Goal: Contribute content: Contribute content

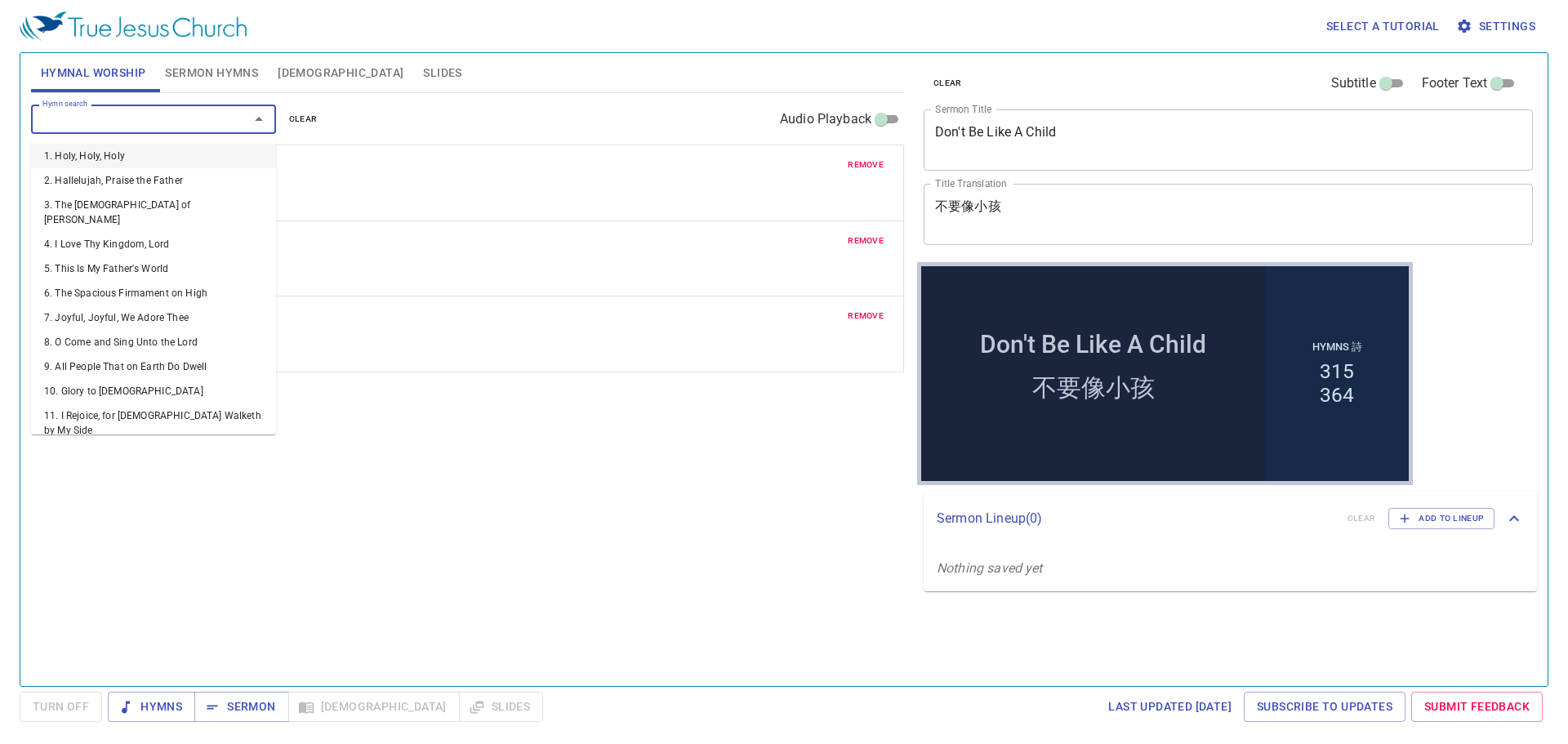
click at [93, 116] on input "Hymn search" at bounding box center [130, 119] width 187 height 19
type input "24"
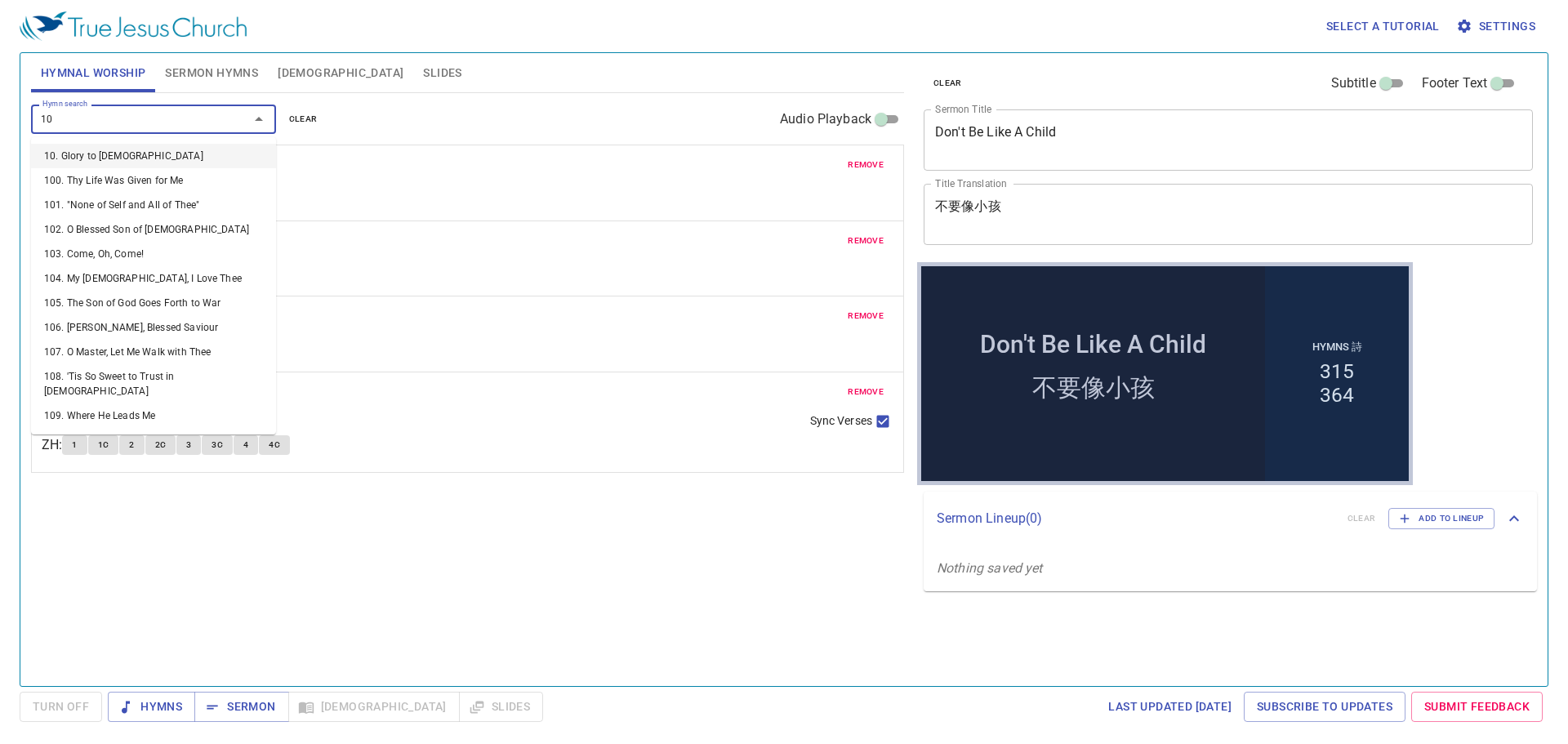
type input "1"
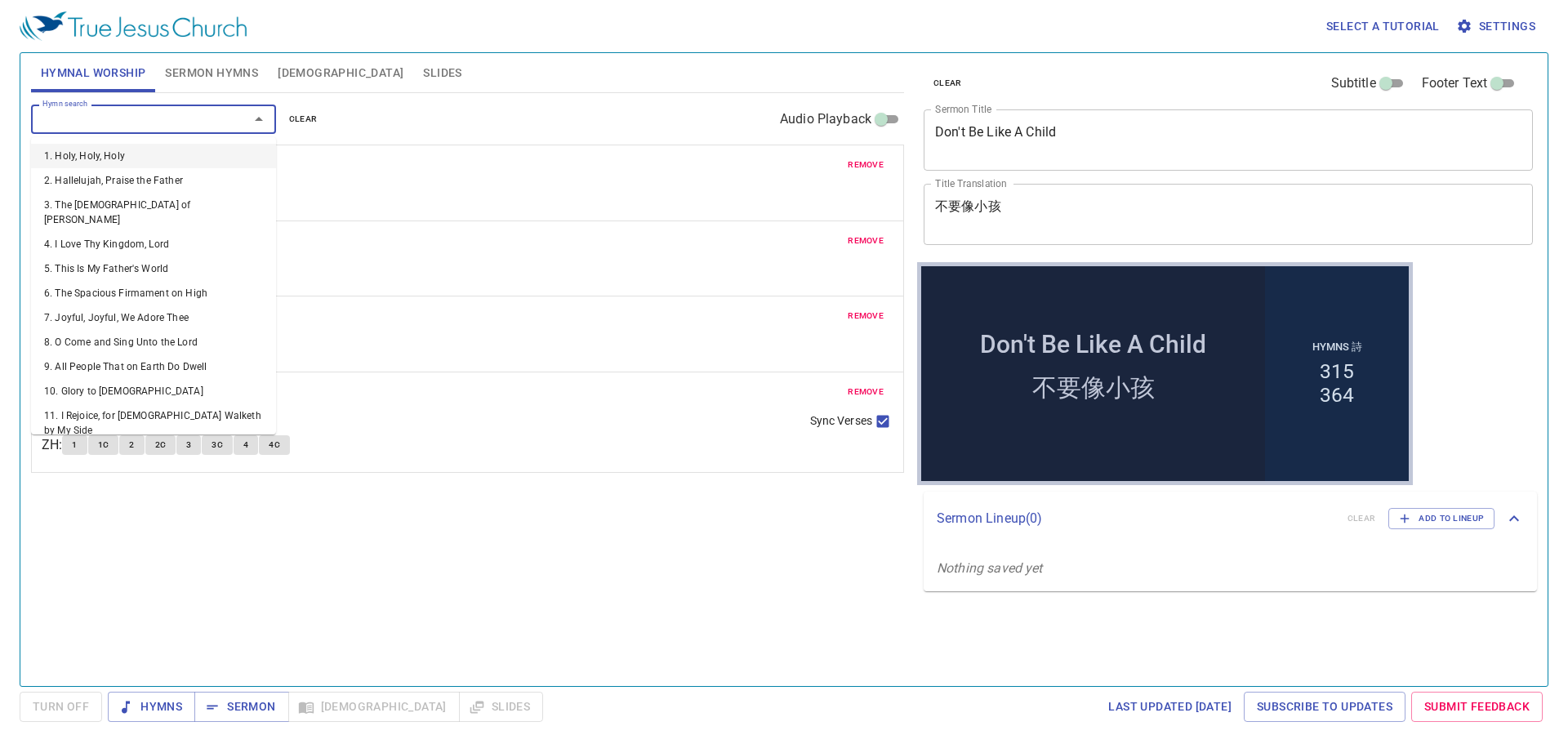
click at [297, 121] on span "clear" at bounding box center [303, 118] width 28 height 15
click at [193, 123] on input "Hymn search" at bounding box center [130, 119] width 187 height 19
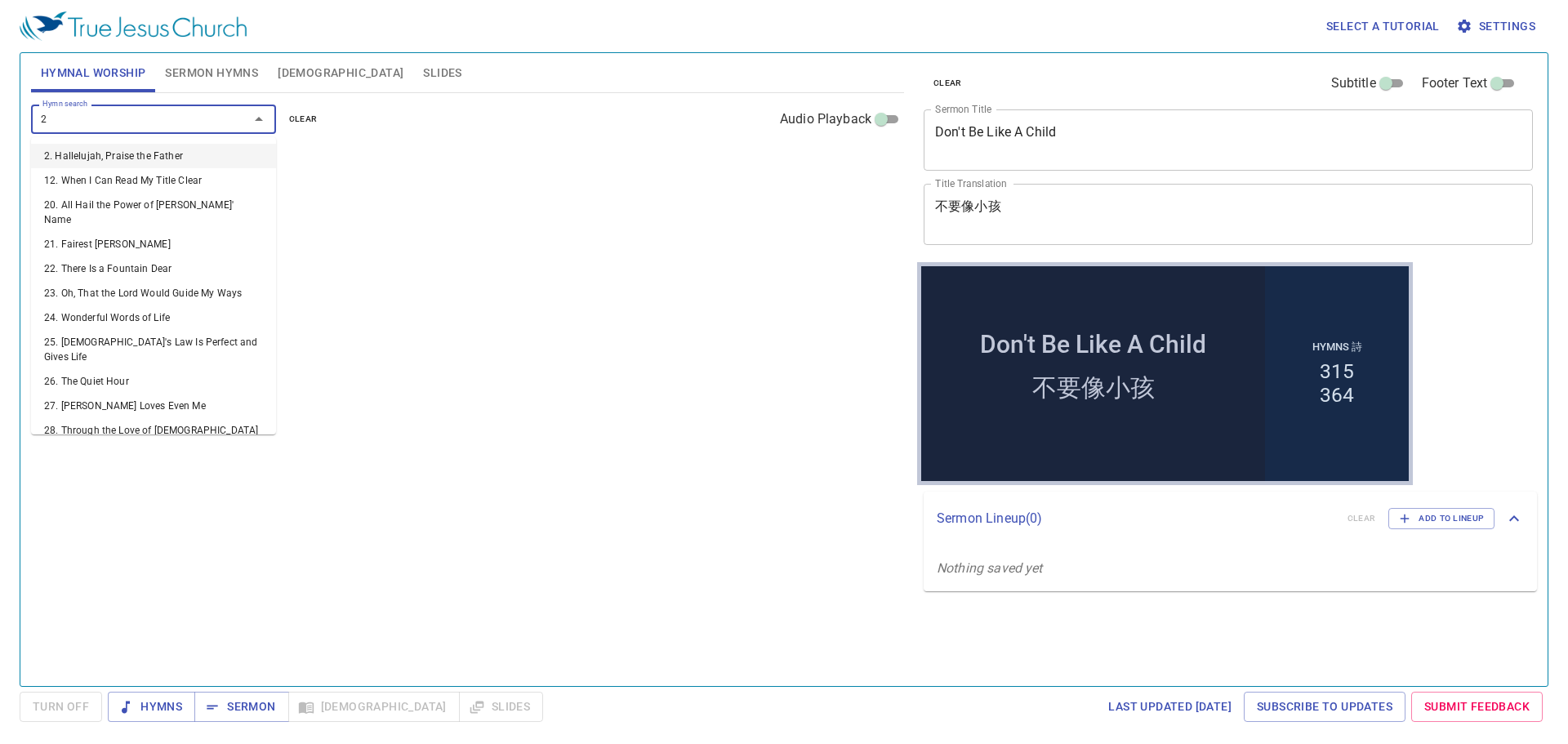
type input "24"
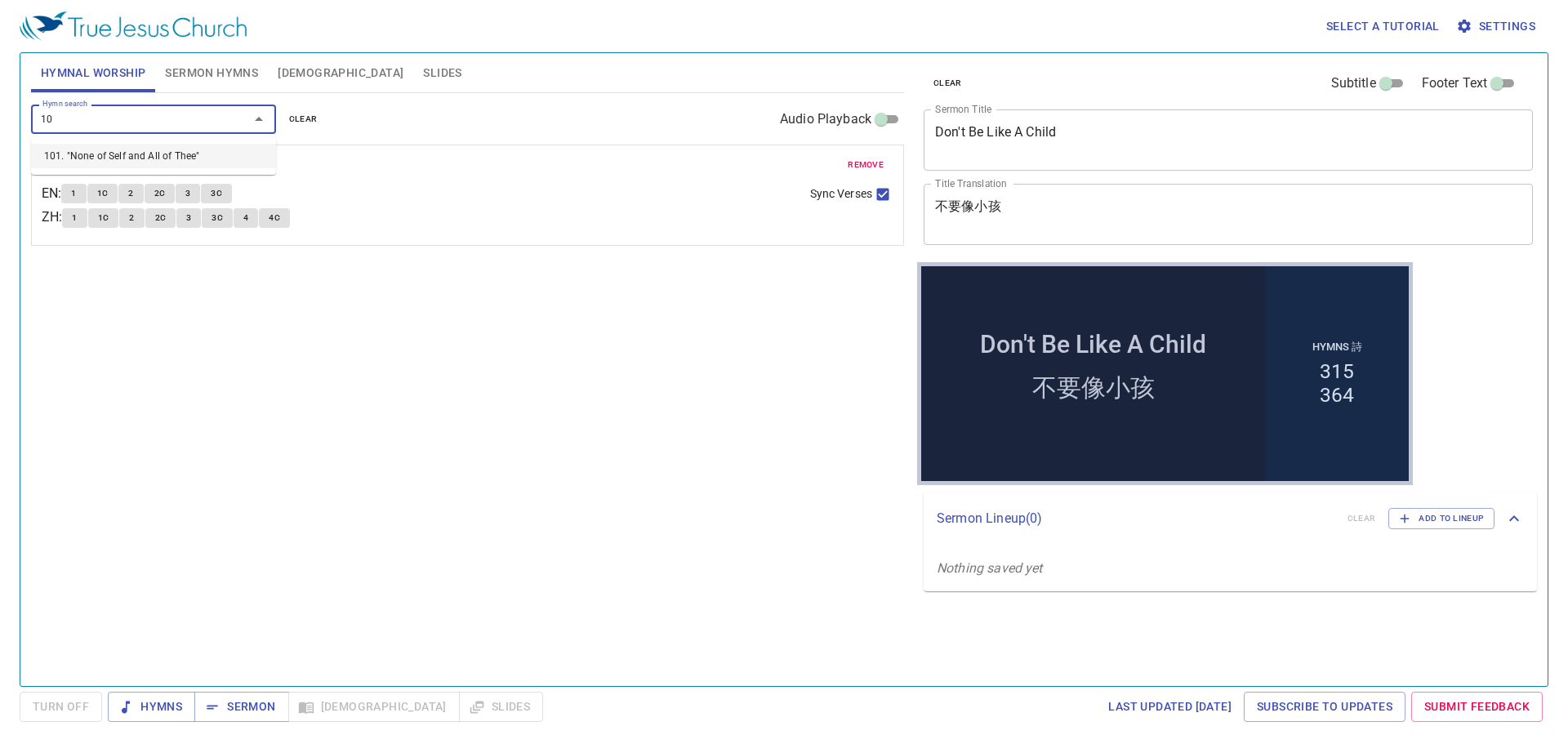
type input "101"
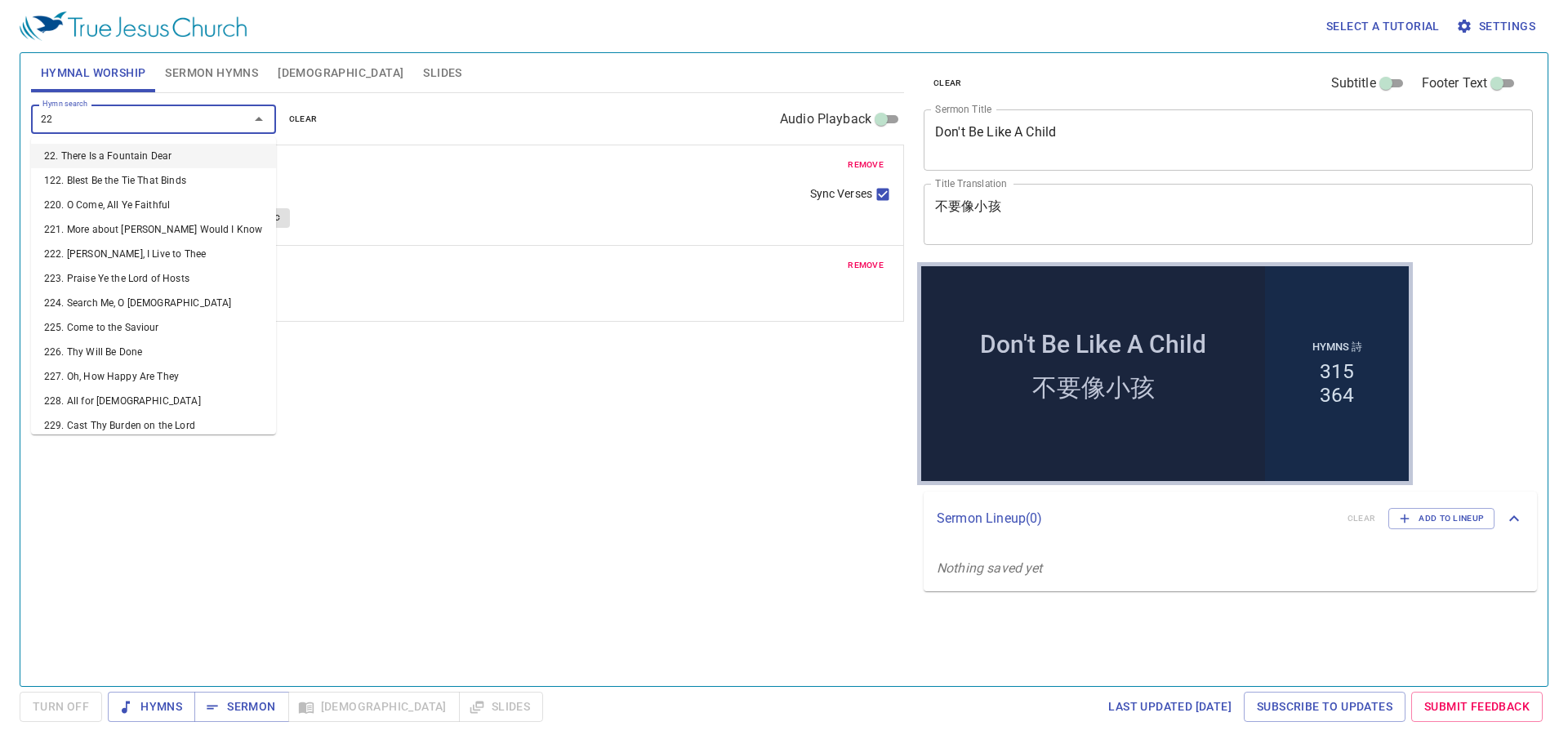
type input "224"
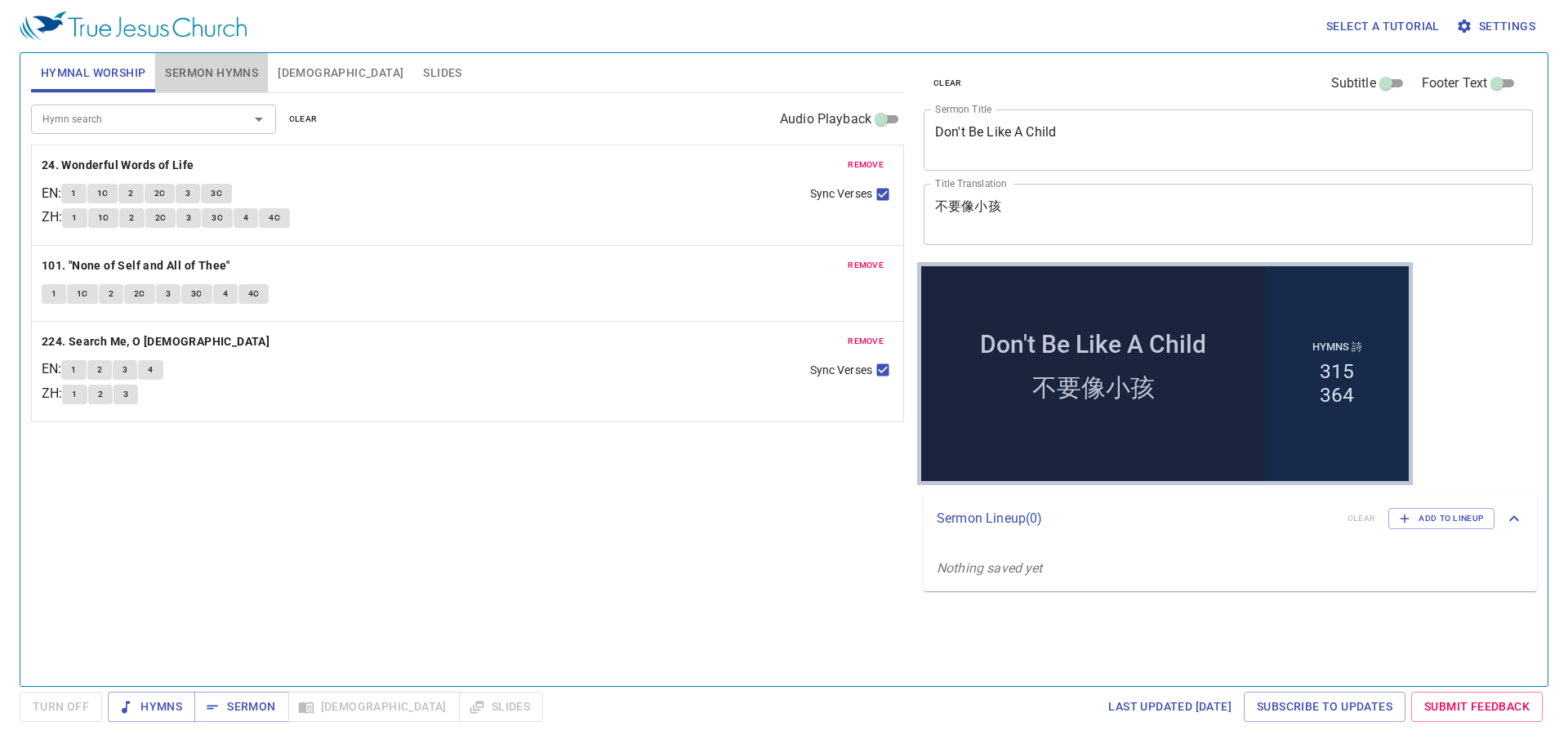
click at [236, 68] on span "Sermon Hymns" at bounding box center [211, 73] width 93 height 21
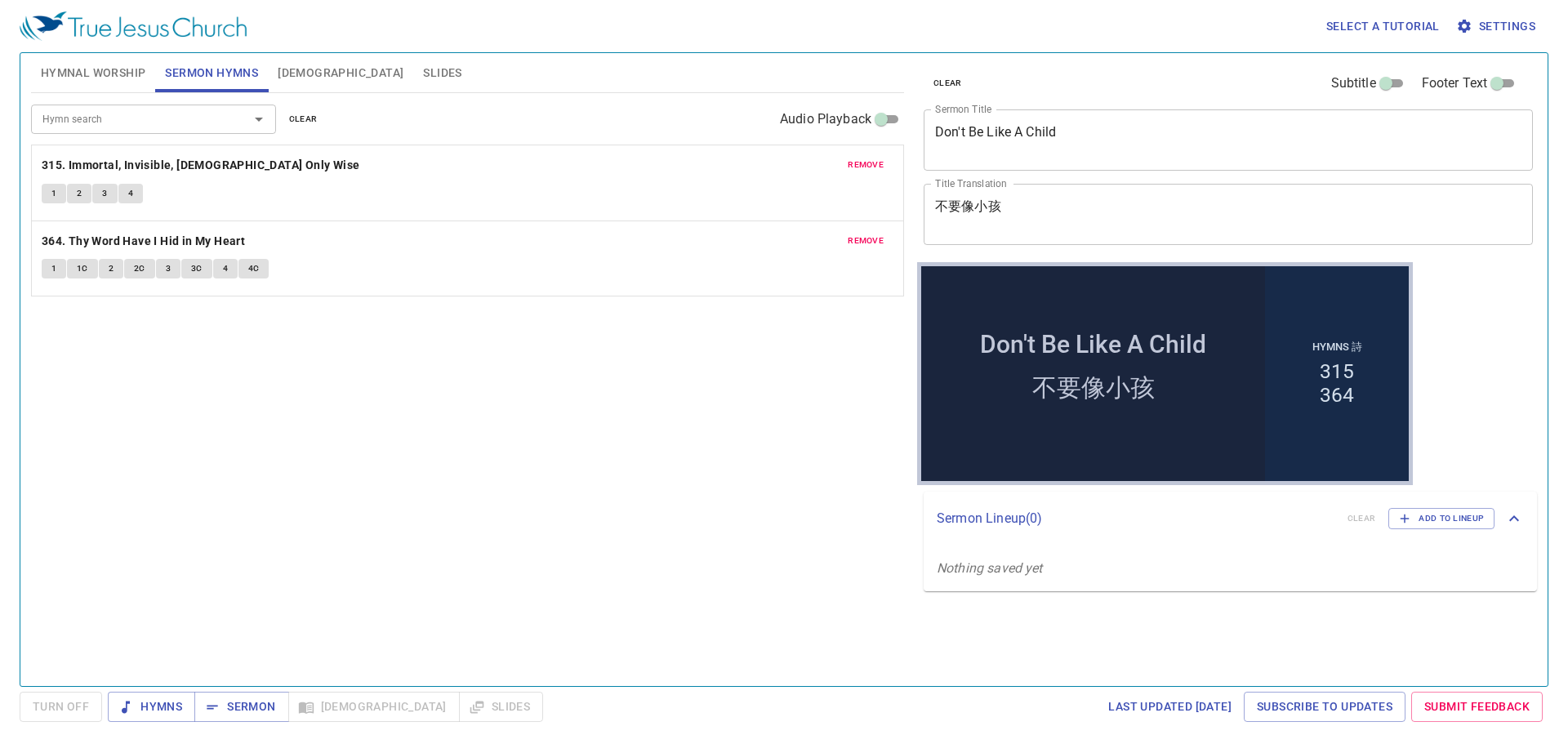
click at [301, 125] on span "clear" at bounding box center [303, 118] width 28 height 15
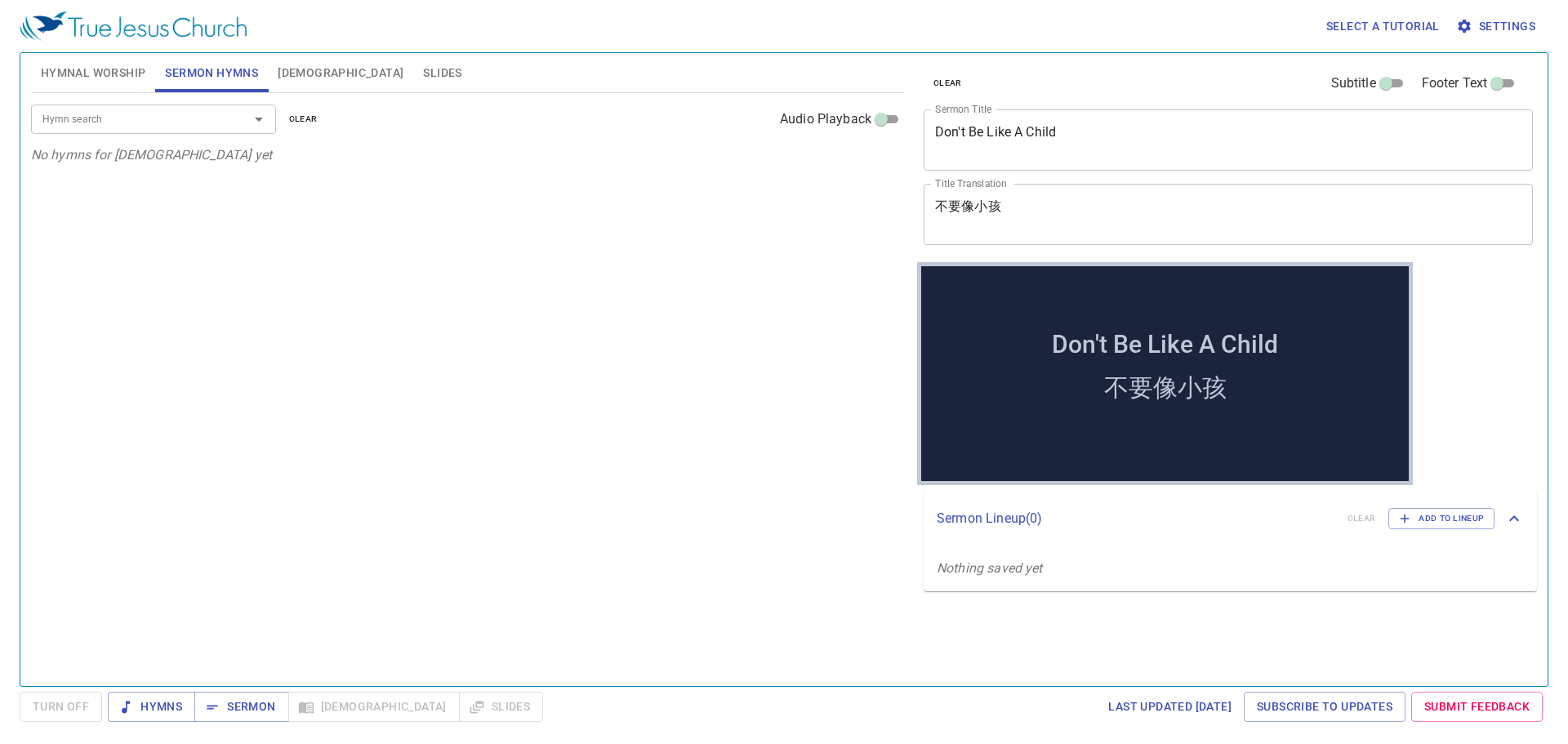
click at [166, 125] on input "Hymn search" at bounding box center [130, 119] width 187 height 19
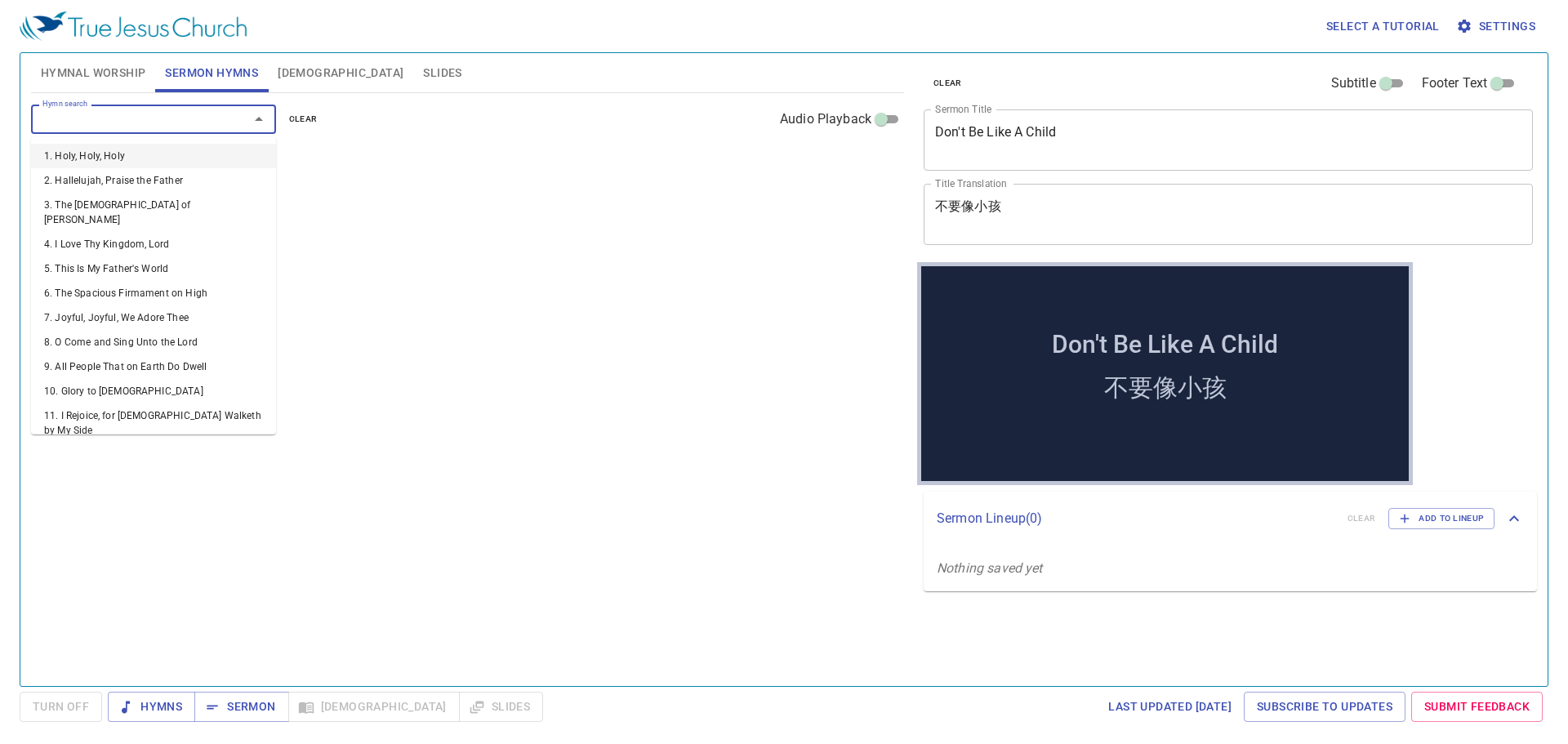
click at [186, 120] on input "Hymn search" at bounding box center [130, 119] width 187 height 19
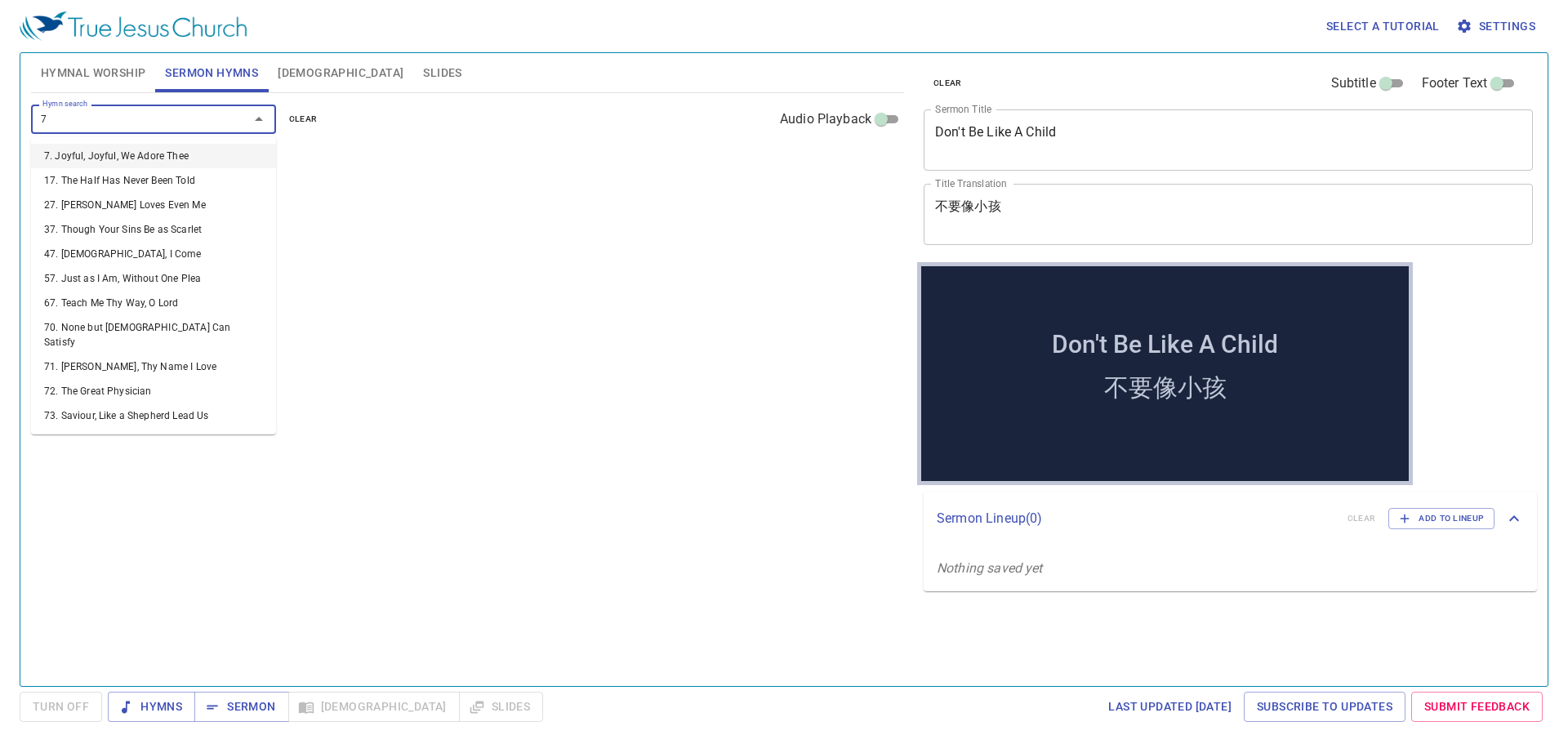
type input "70"
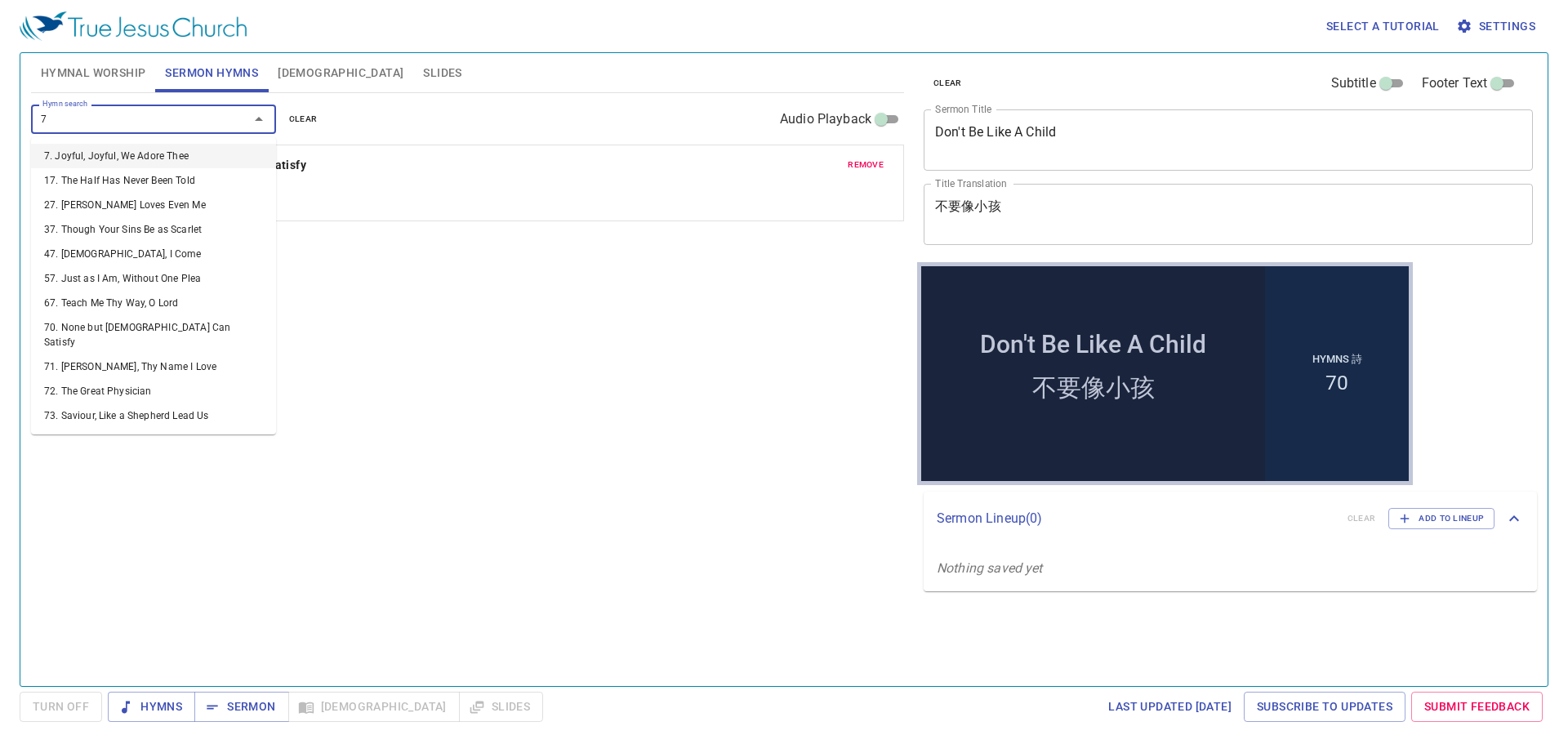
type input "73"
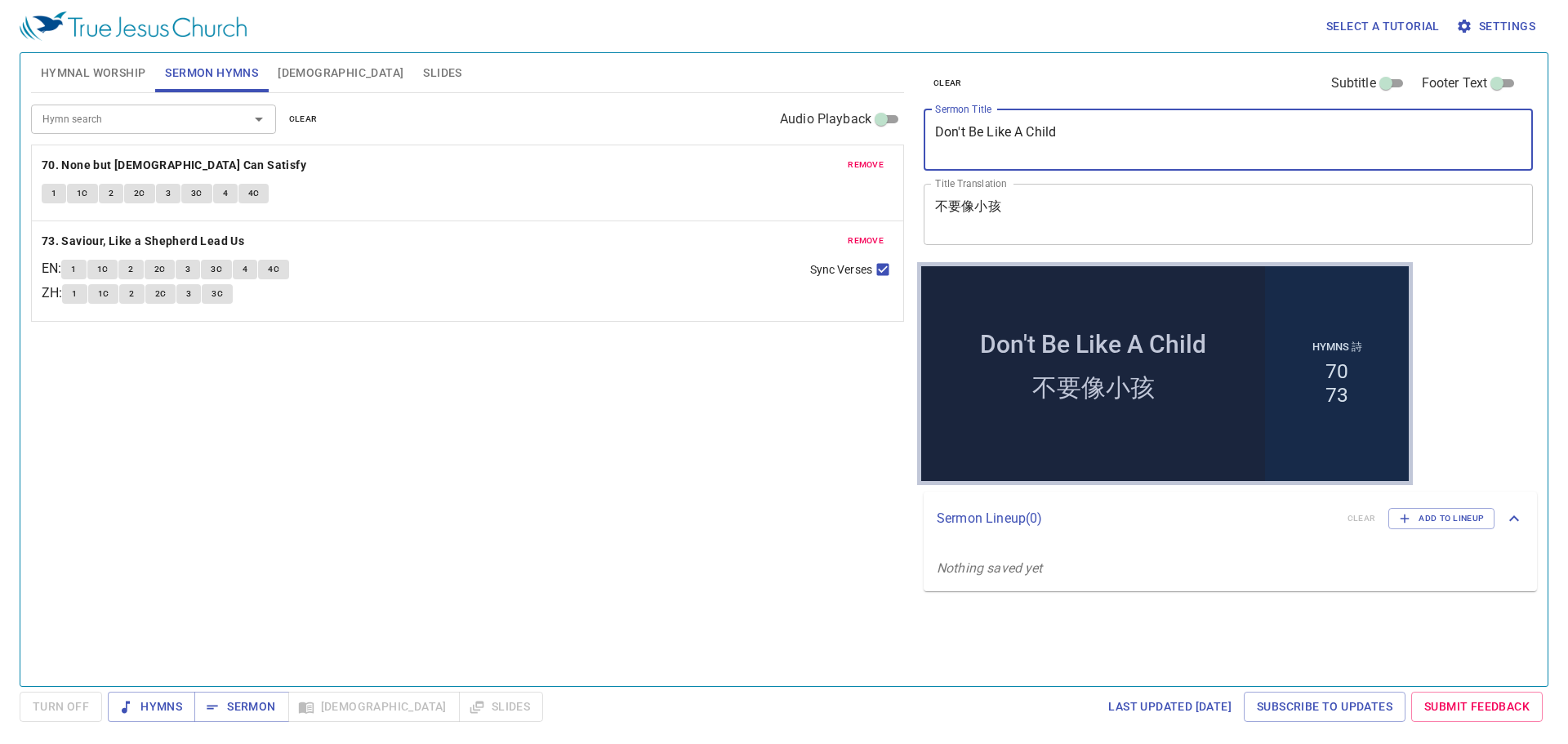
drag, startPoint x: 1055, startPoint y: 138, endPoint x: 814, endPoint y: 124, distance: 241.4
click at [814, 124] on div "Hymnal Worship Sermon Hymns [DEMOGRAPHIC_DATA] Slides Hymn search Hymn search c…" at bounding box center [784, 362] width 1519 height 632
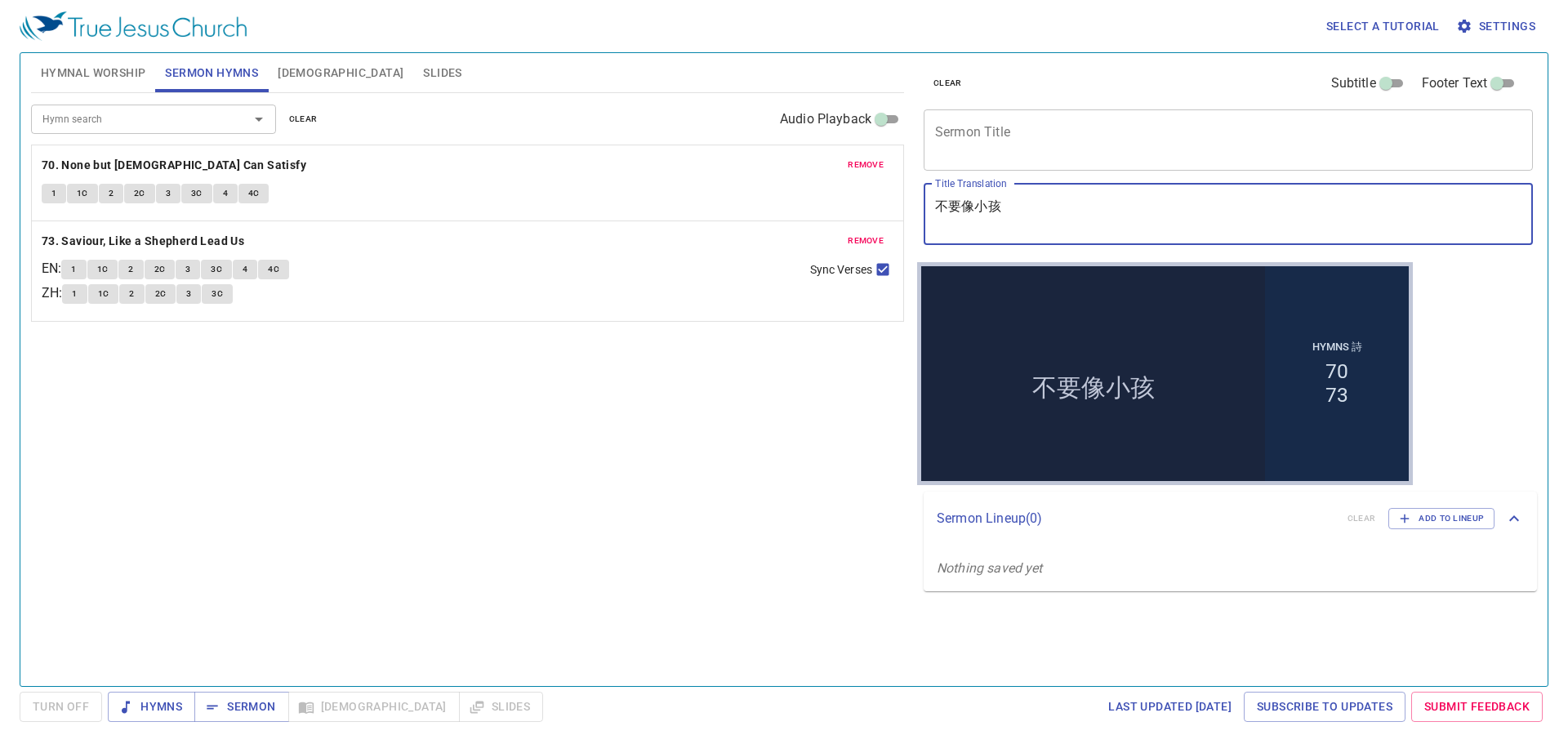
drag, startPoint x: 900, startPoint y: 188, endPoint x: 825, endPoint y: 197, distance: 75.5
click at [825, 197] on div "Hymnal Worship Sermon Hymns [DEMOGRAPHIC_DATA] Slides Hymn search Hymn search c…" at bounding box center [784, 362] width 1519 height 632
type textarea "="
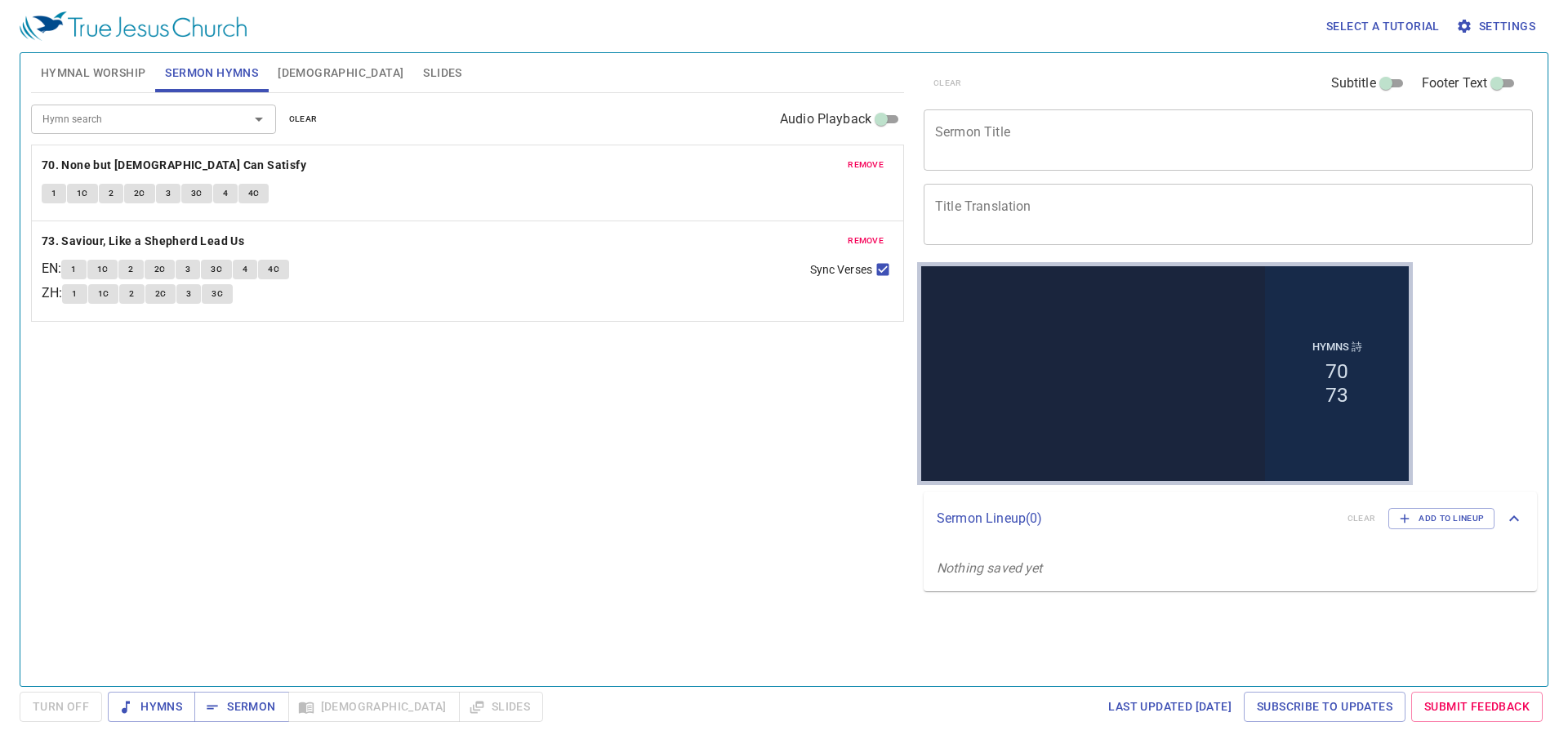
click at [1211, 162] on div "x Sermon Title" at bounding box center [1228, 140] width 609 height 61
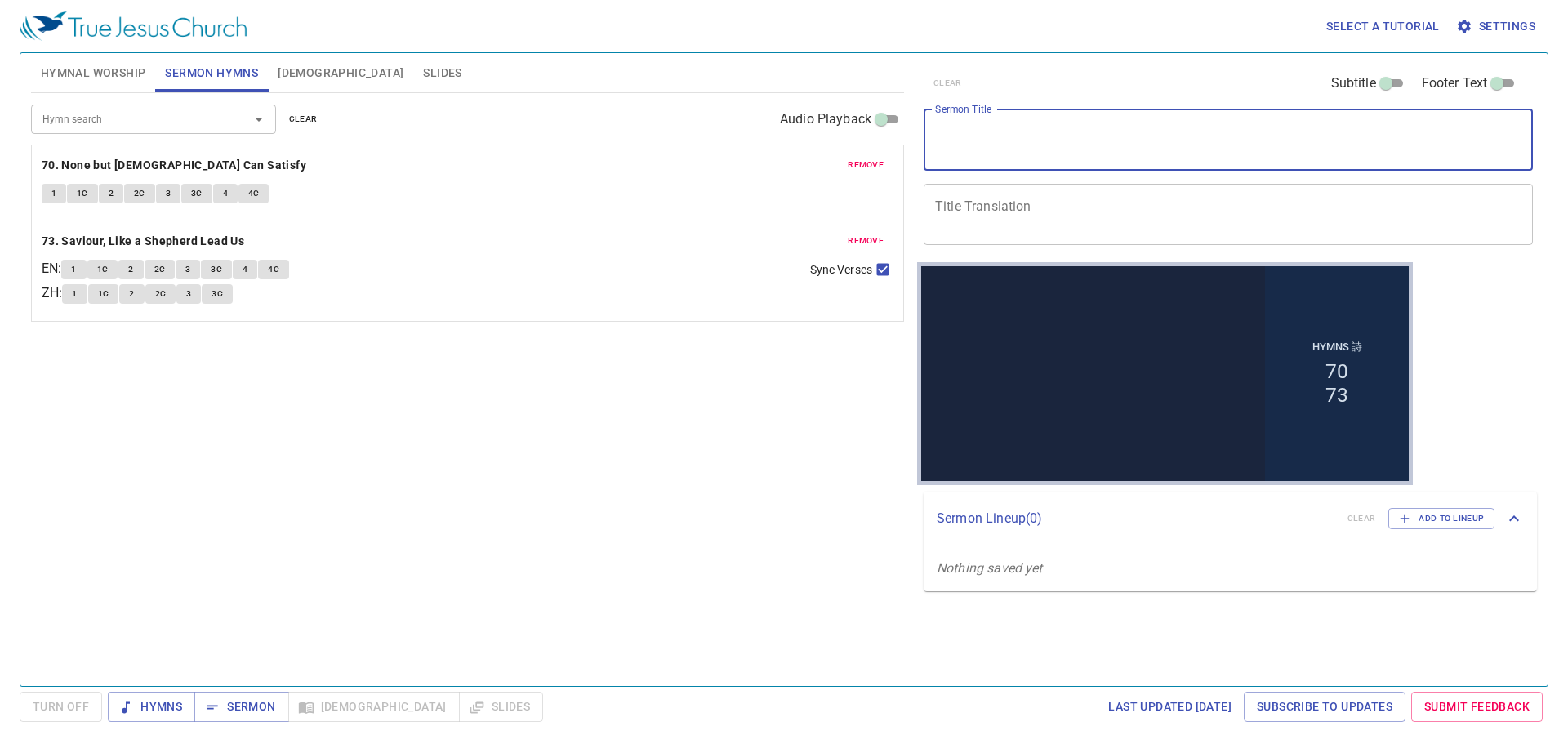
paste textarea "Reflections on the Case of Uzzah"
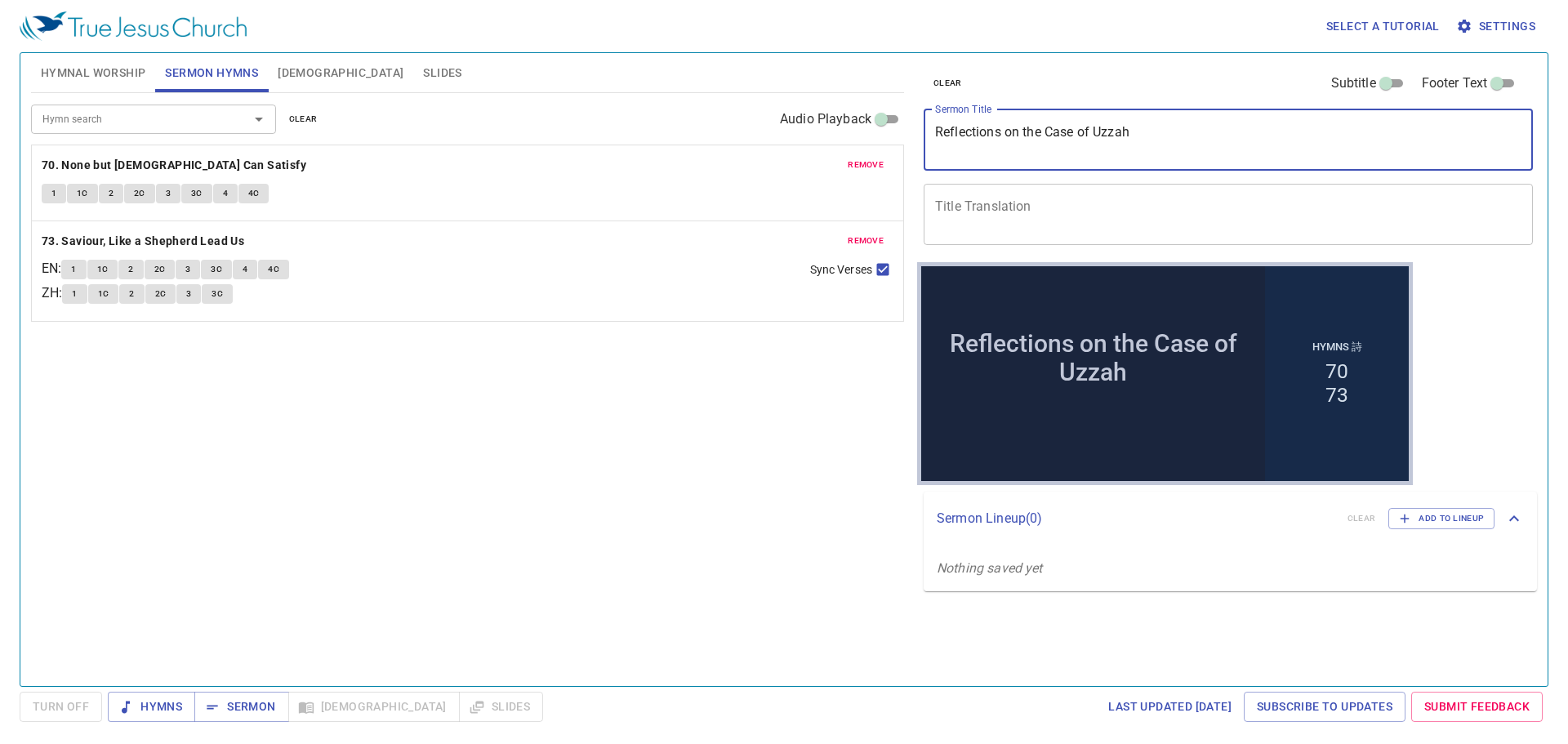
type textarea "Reflections on the Case of Uzzah"
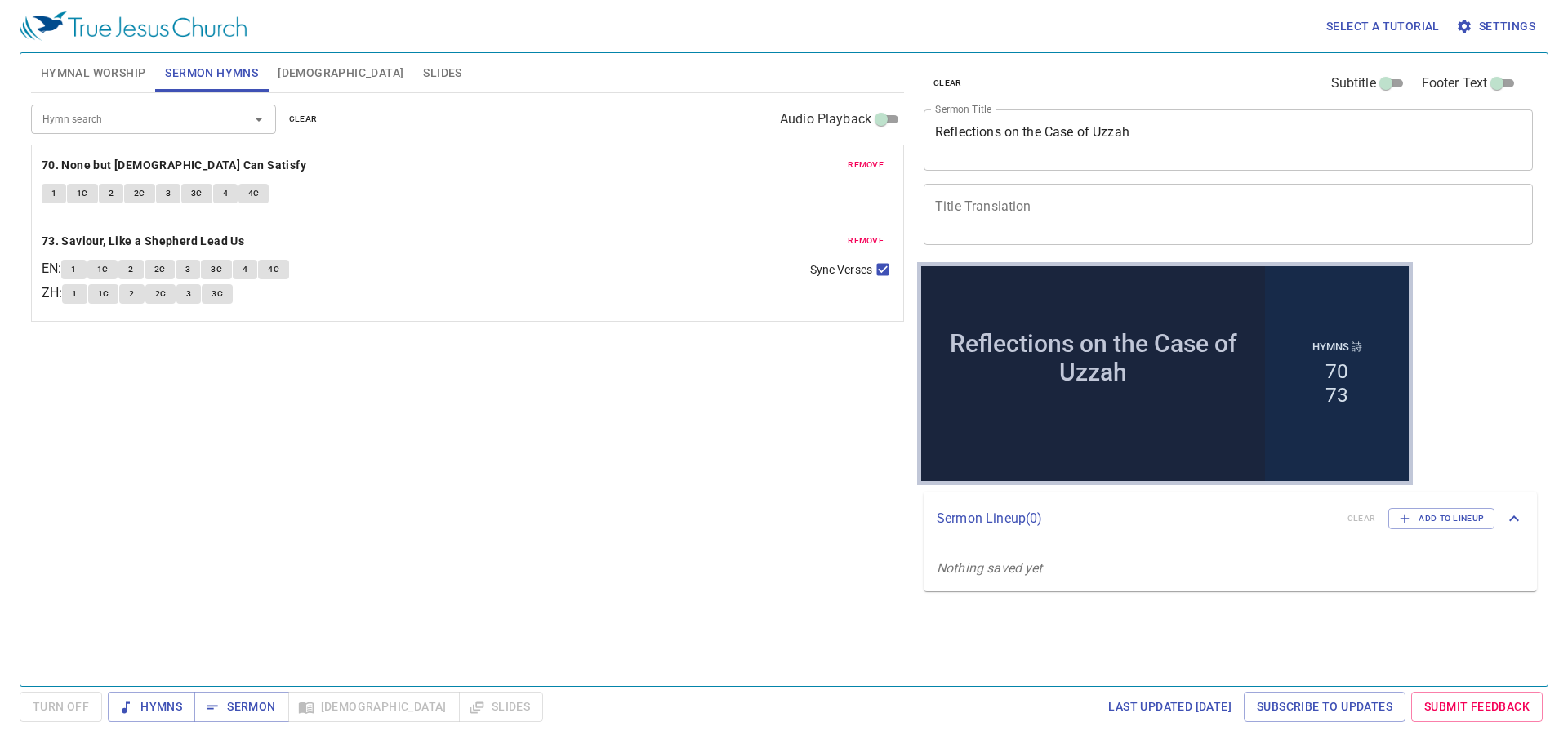
click at [1009, 211] on textarea "Title Translation" at bounding box center [1228, 214] width 586 height 31
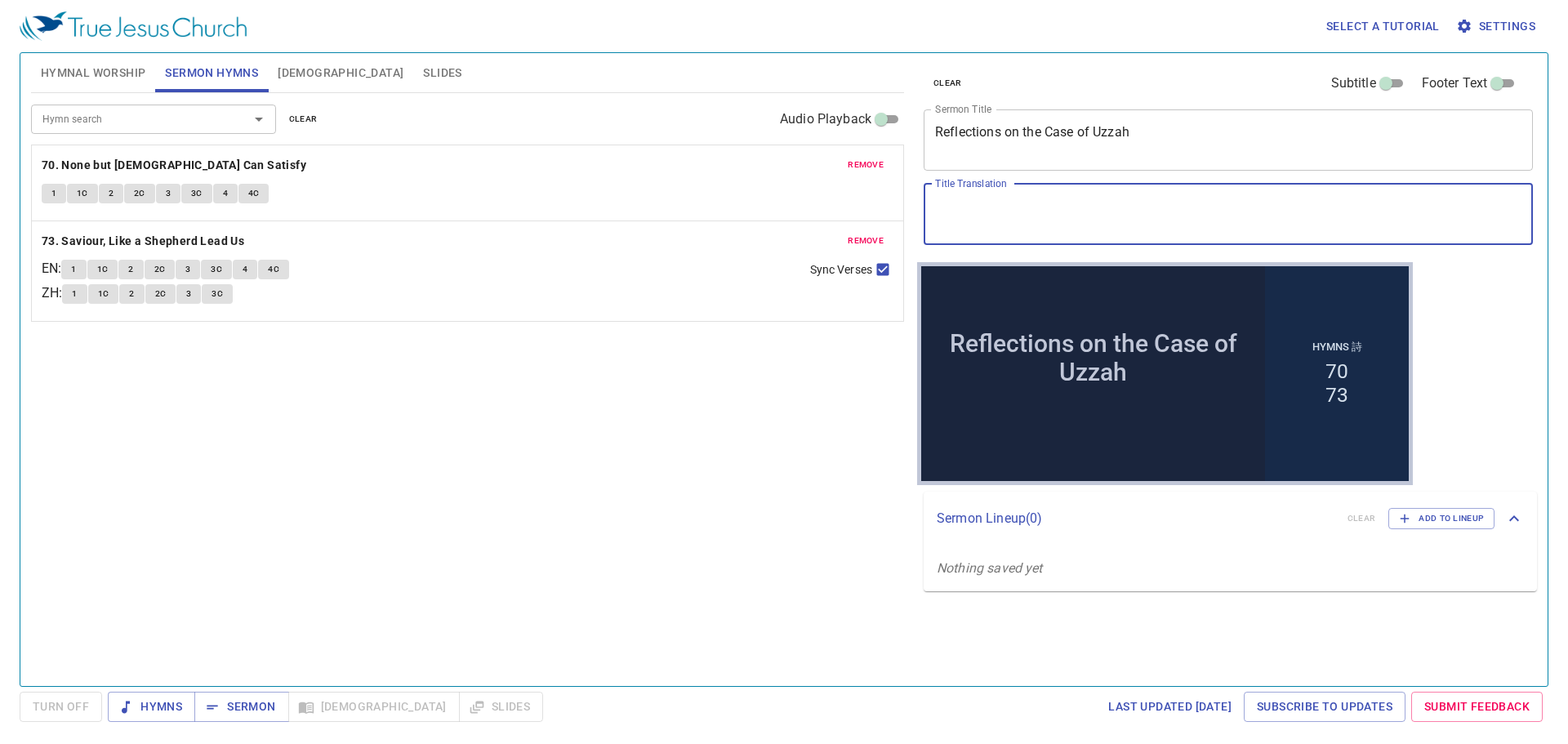
paste textarea "烏撒事件的省思"
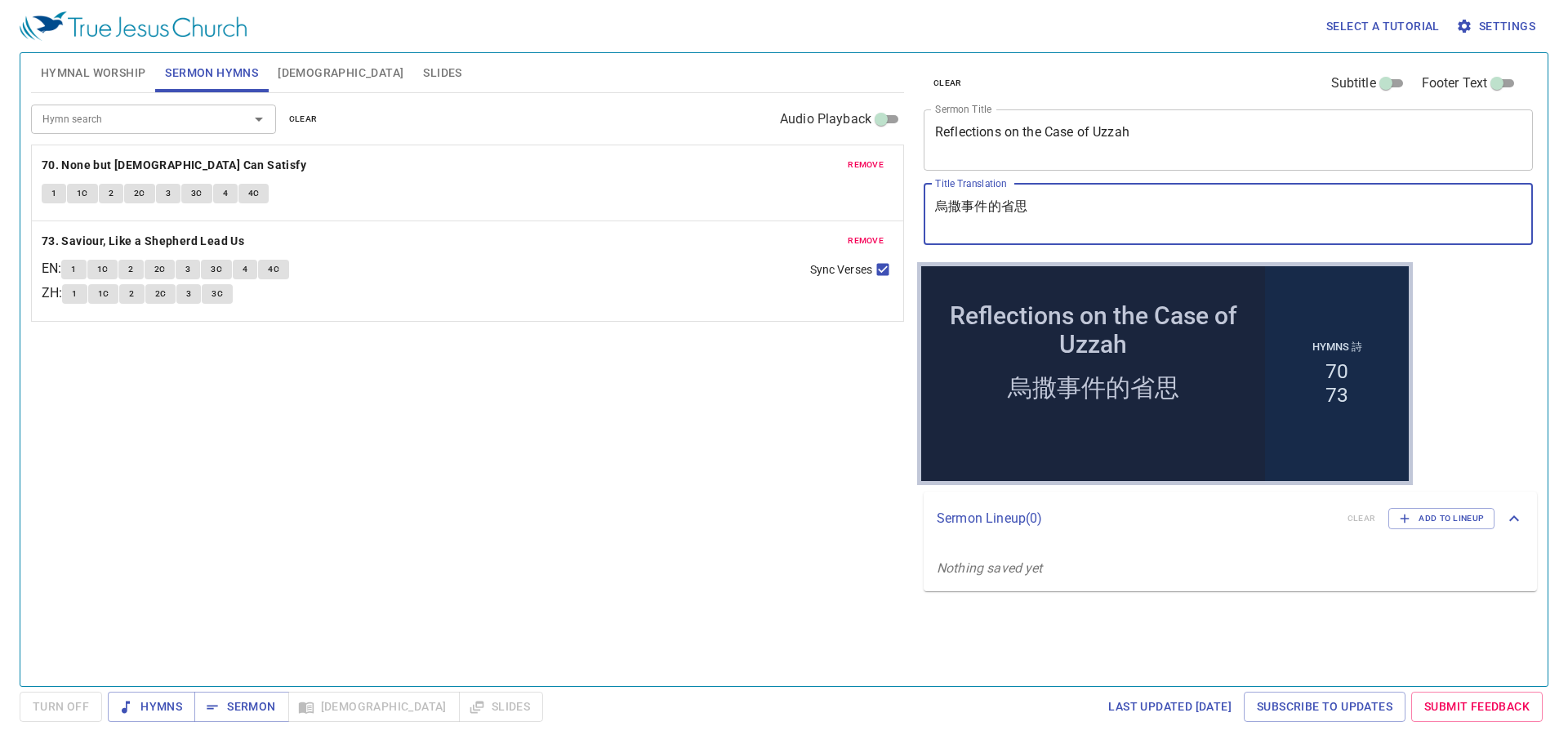
type textarea "烏撒事件的省思"
click at [680, 470] on div "Hymn search Hymn search clear Audio Playback remove 70. None but [PERSON_NAME] …" at bounding box center [467, 382] width 873 height 579
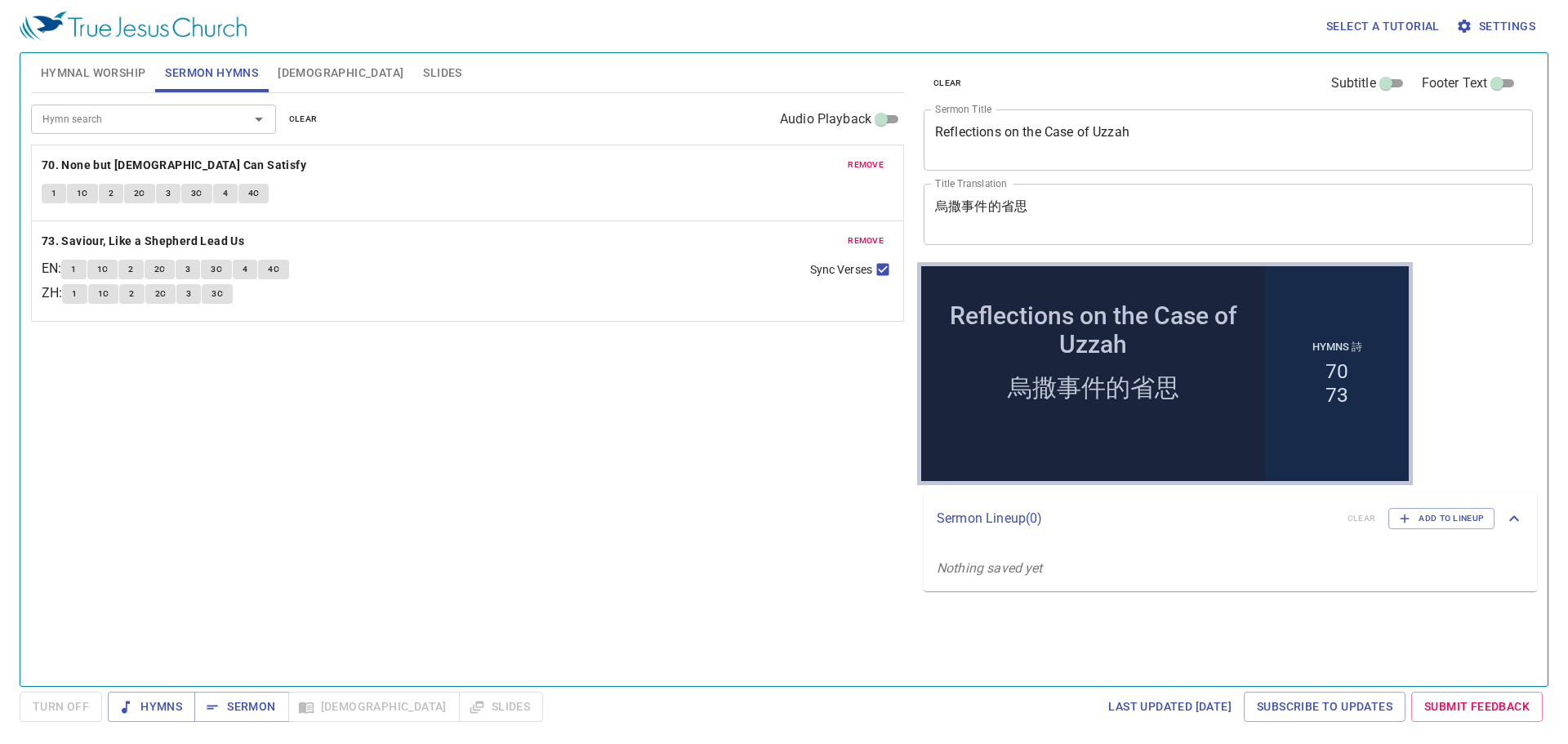
click at [62, 93] on div "Hymn search Hymn search clear Audio Playback" at bounding box center [467, 118] width 873 height 52
click at [84, 79] on span "Hymnal Worship" at bounding box center [94, 73] width 106 height 21
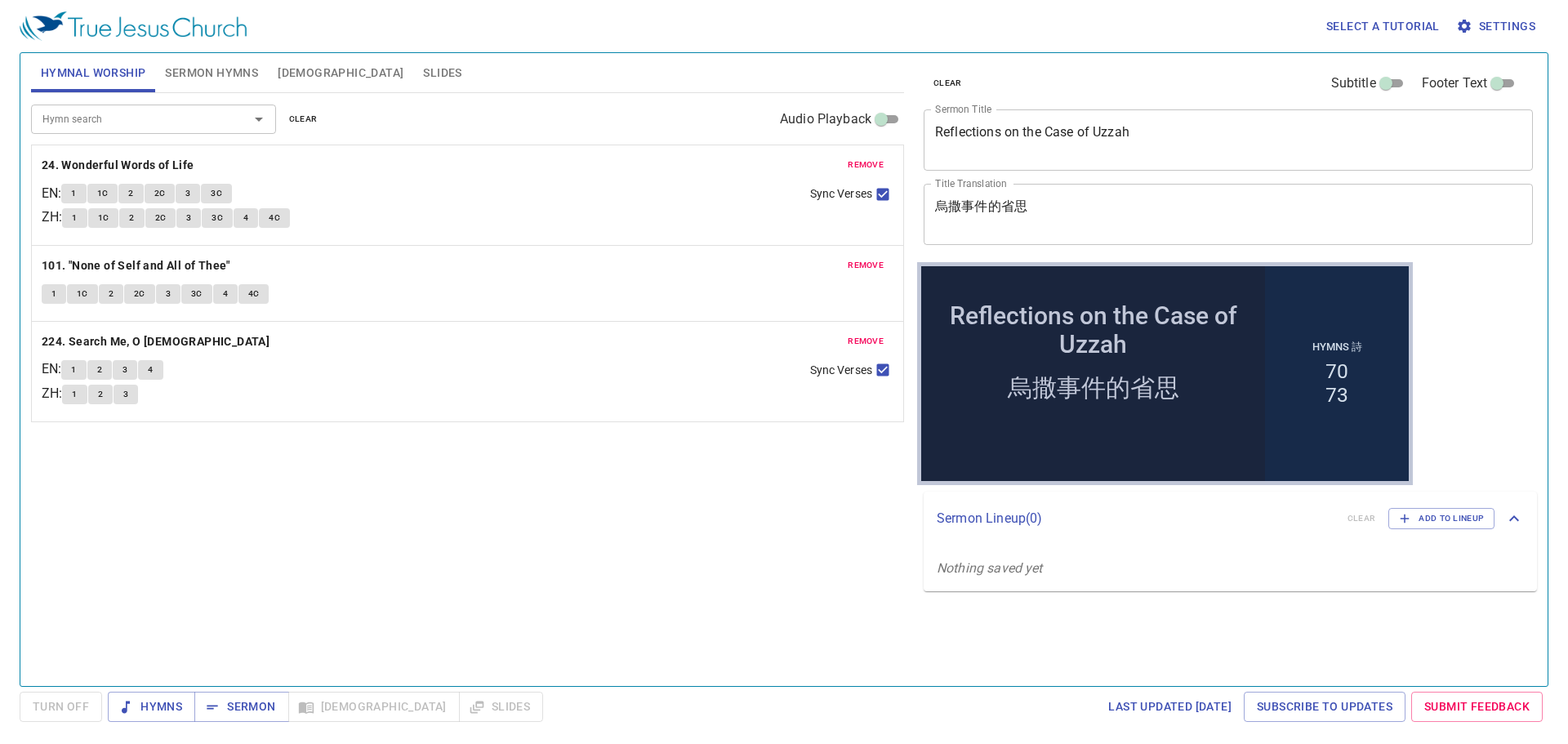
click at [221, 68] on span "Sermon Hymns" at bounding box center [211, 73] width 93 height 21
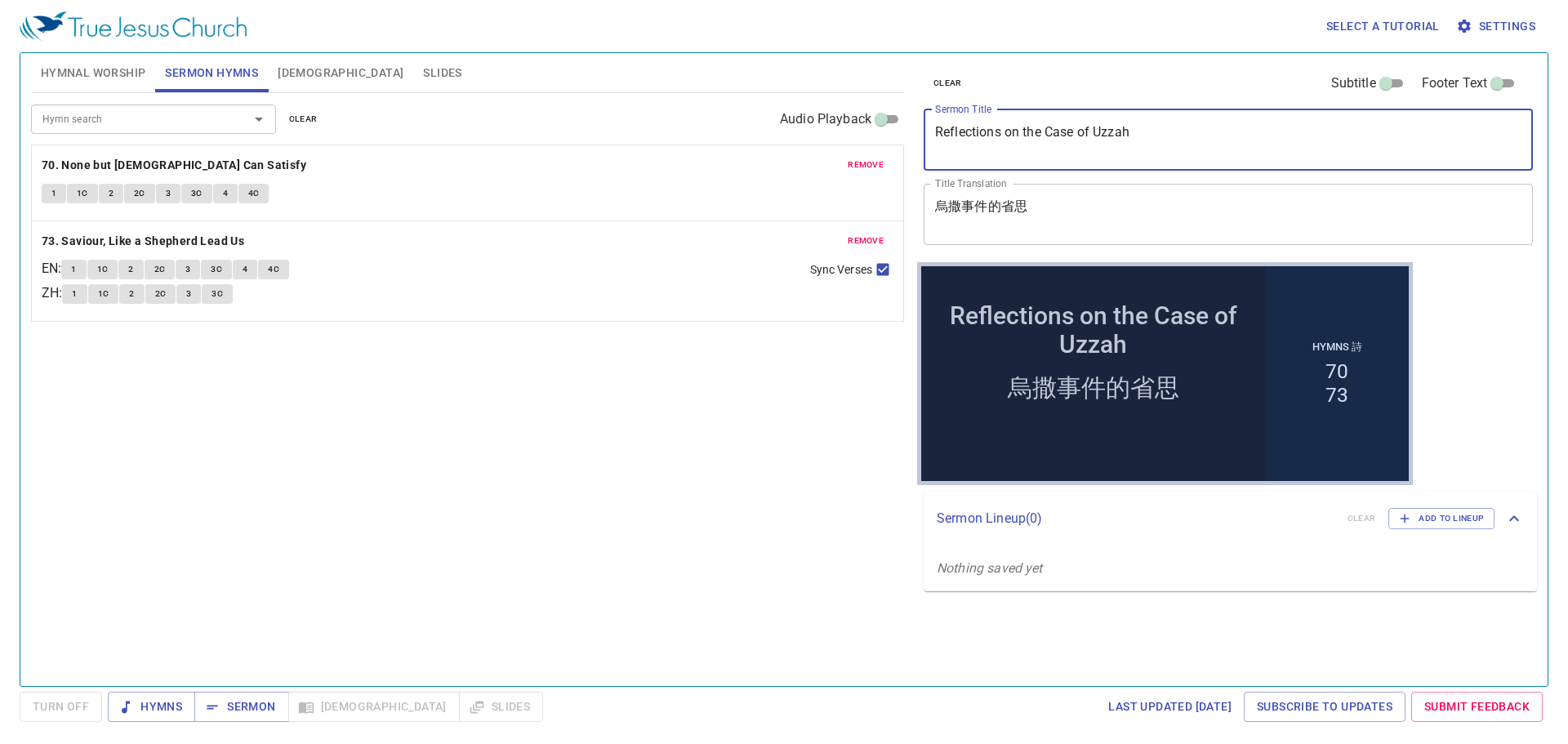
drag, startPoint x: 1175, startPoint y: 131, endPoint x: 834, endPoint y: 109, distance: 341.7
click at [834, 109] on div "Hymnal Worship Sermon Hymns [DEMOGRAPHIC_DATA] Slides Hymn search Hymn search c…" at bounding box center [784, 362] width 1519 height 632
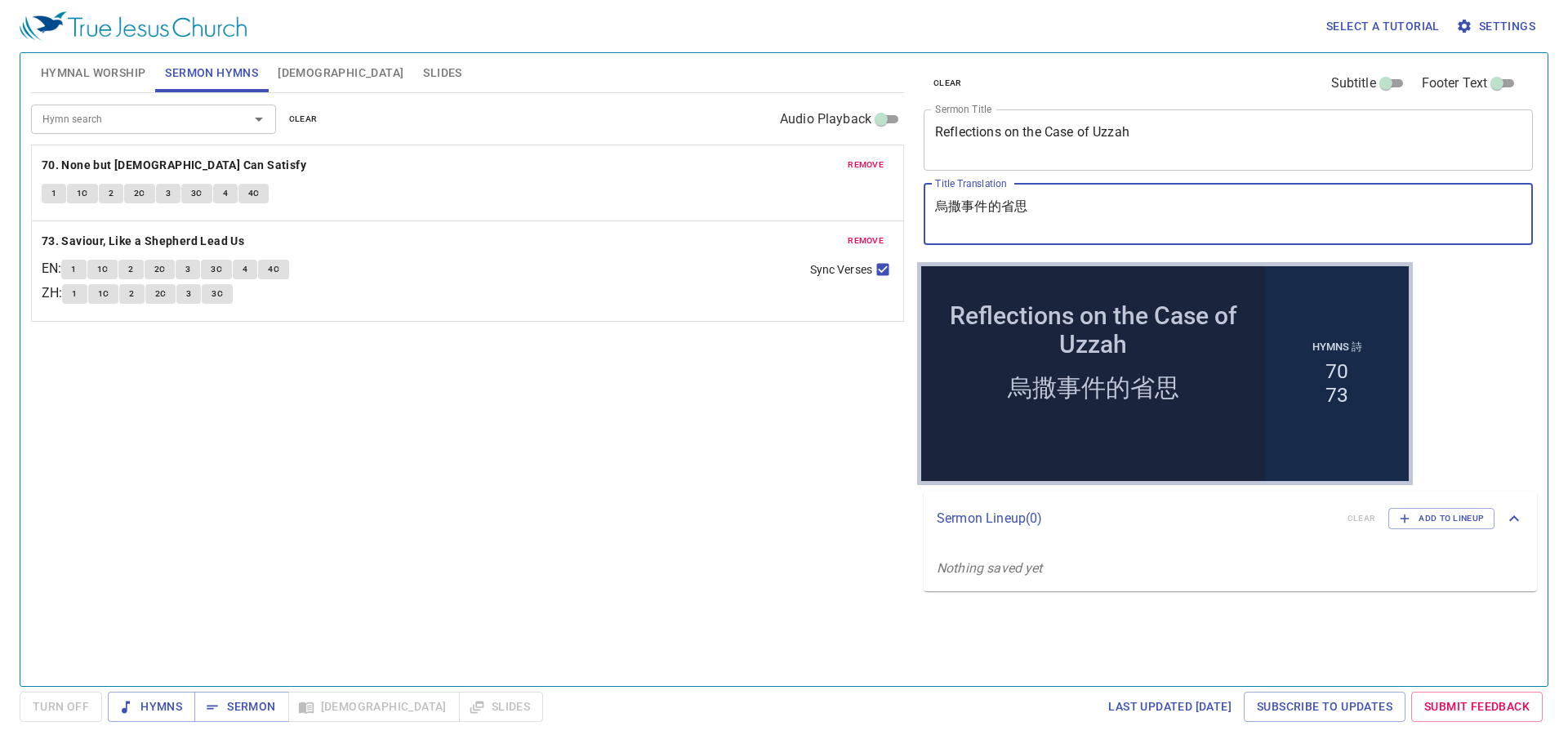
drag, startPoint x: 831, startPoint y: 187, endPoint x: 499, endPoint y: 172, distance: 332.3
click at [499, 172] on div "Hymnal Worship Sermon Hymns [DEMOGRAPHIC_DATA] Slides Hymn search Hymn search c…" at bounding box center [784, 362] width 1519 height 632
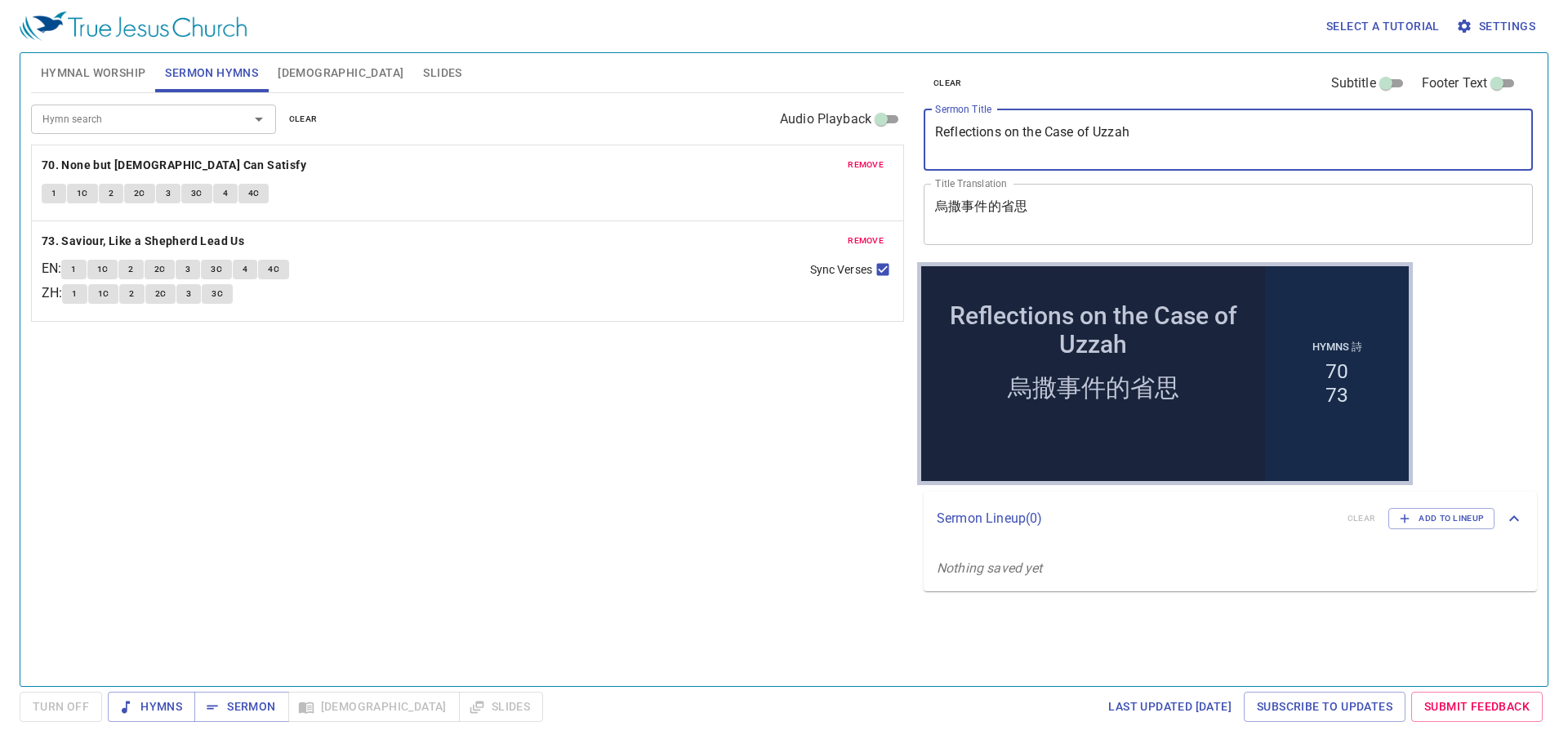
drag, startPoint x: 1120, startPoint y: 107, endPoint x: 850, endPoint y: 65, distance: 273.2
click at [850, 65] on div "Hymnal Worship Sermon Hymns [DEMOGRAPHIC_DATA] Slides Hymn search Hymn search c…" at bounding box center [784, 362] width 1519 height 632
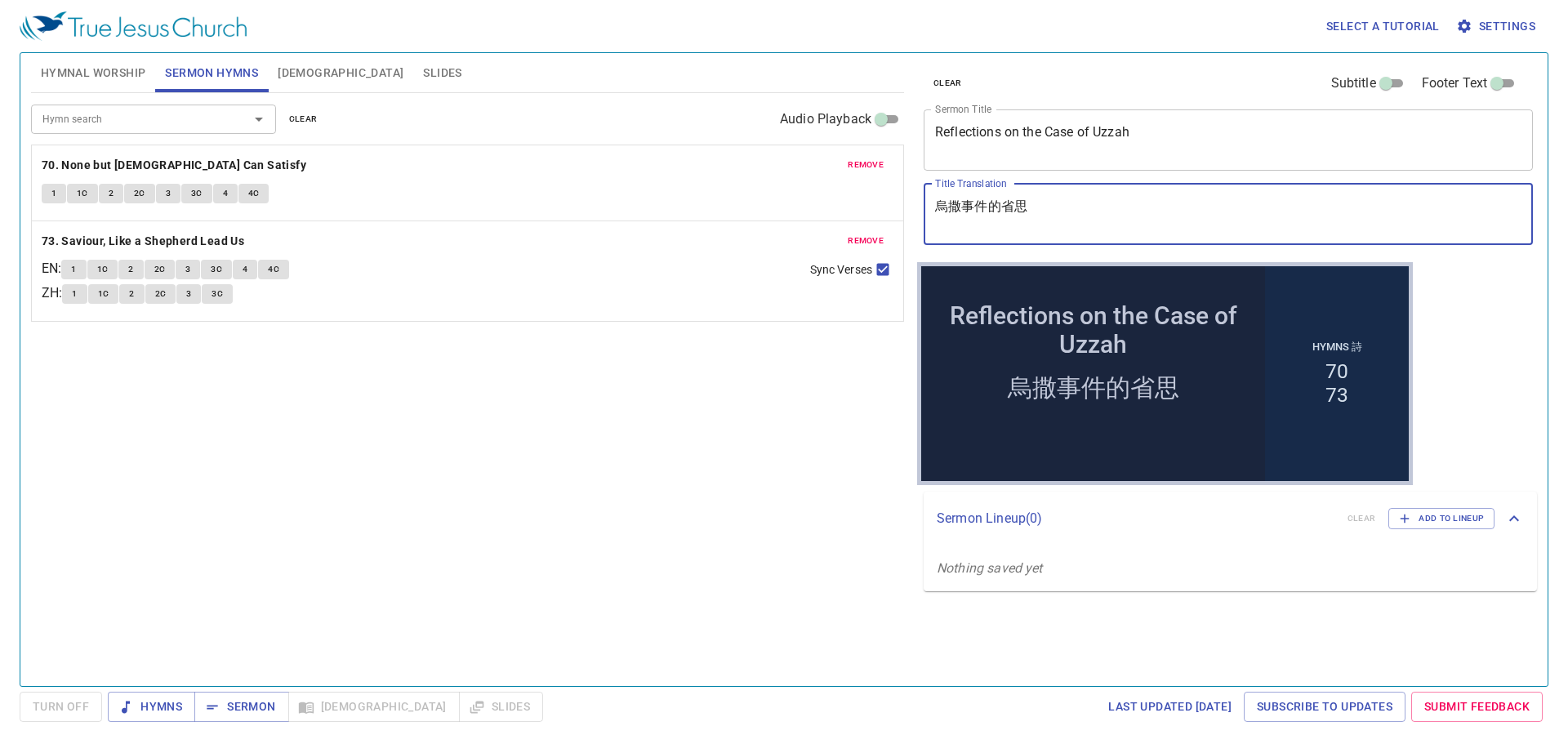
drag, startPoint x: 1088, startPoint y: 224, endPoint x: 801, endPoint y: 166, distance: 292.8
click at [801, 166] on div "Hymnal Worship Sermon Hymns [DEMOGRAPHIC_DATA] Slides Hymn search Hymn search c…" at bounding box center [784, 362] width 1519 height 632
